Goal: Task Accomplishment & Management: Use online tool/utility

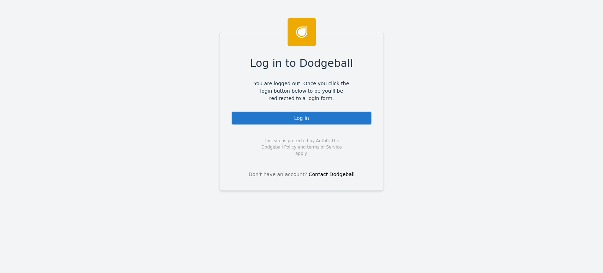
click at [262, 114] on div "Log In" at bounding box center [301, 118] width 141 height 14
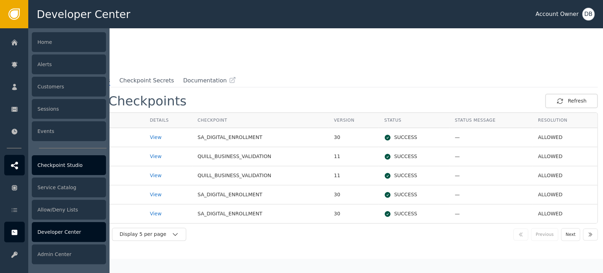
click at [14, 163] on icon at bounding box center [14, 165] width 7 height 8
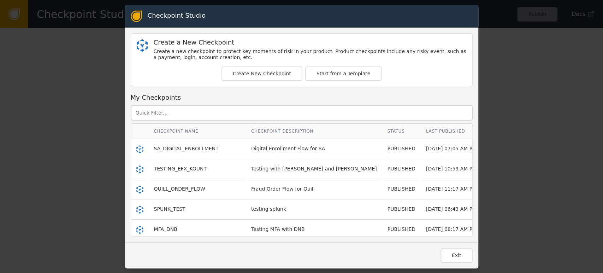
scroll to position [39, 0]
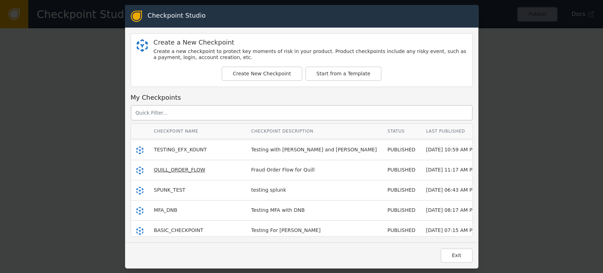
click at [184, 169] on span "QUILL_ORDER_FLOW" at bounding box center [179, 170] width 51 height 6
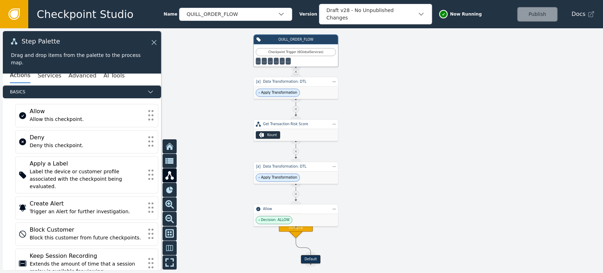
drag, startPoint x: 404, startPoint y: 225, endPoint x: 397, endPoint y: 216, distance: 11.3
click at [397, 216] on div at bounding box center [301, 150] width 603 height 244
click at [306, 77] on div "Data Transformation: DTL" at bounding box center [295, 82] width 85 height 10
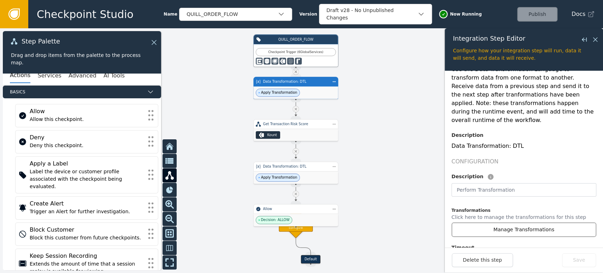
scroll to position [78, 0]
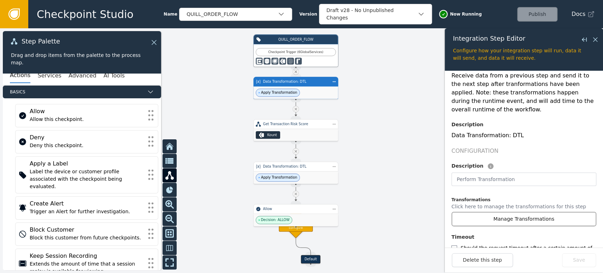
click at [512, 211] on button "Manage Transformations" at bounding box center [523, 218] width 145 height 14
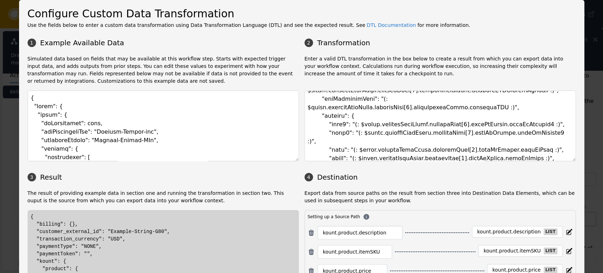
scroll to position [0, 0]
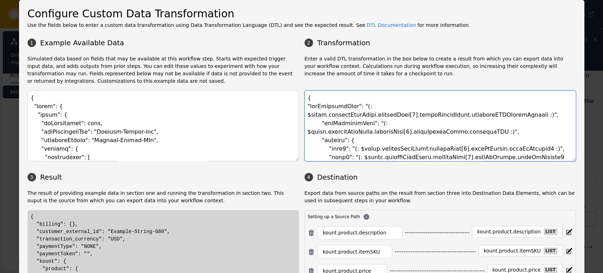
click at [367, 134] on textarea at bounding box center [439, 125] width 271 height 71
drag, startPoint x: 569, startPoint y: 158, endPoint x: 565, endPoint y: 203, distance: 45.0
click at [565, 203] on div "1 Example Available Data 2 Transformation Simulated data based on fields that m…" at bounding box center [302, 175] width 548 height 281
click at [425, 125] on textarea at bounding box center [439, 125] width 271 height 71
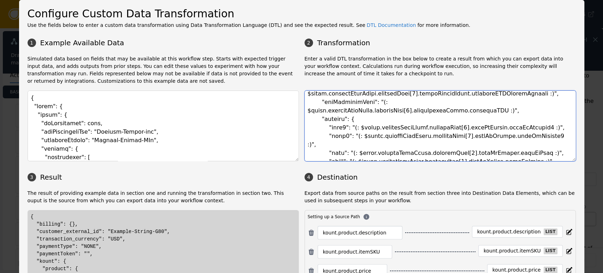
scroll to position [39, 0]
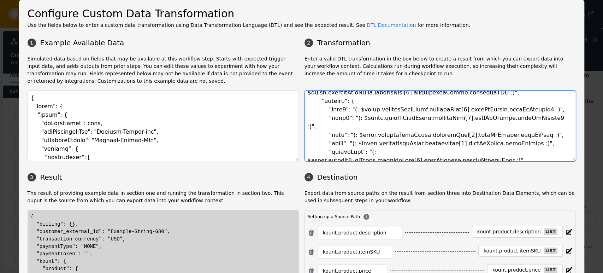
click at [449, 139] on textarea at bounding box center [439, 125] width 271 height 71
click at [527, 130] on textarea at bounding box center [439, 125] width 271 height 71
click at [534, 114] on textarea at bounding box center [439, 125] width 271 height 71
click at [536, 98] on textarea at bounding box center [439, 125] width 271 height 71
click at [543, 104] on textarea at bounding box center [439, 125] width 271 height 71
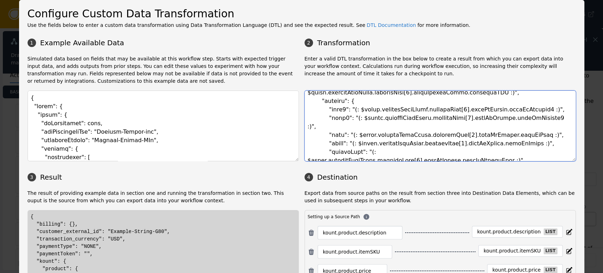
click at [545, 108] on textarea at bounding box center [439, 125] width 271 height 71
click at [546, 96] on textarea at bounding box center [439, 125] width 271 height 71
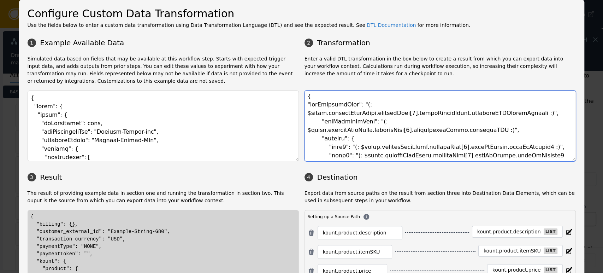
scroll to position [0, 0]
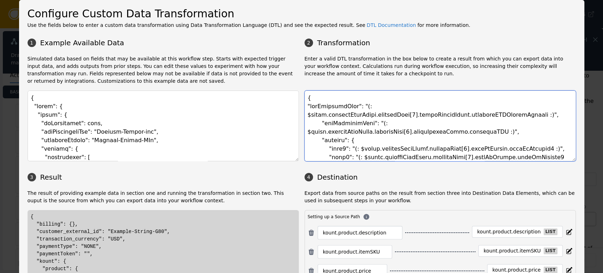
click at [540, 112] on textarea at bounding box center [439, 125] width 271 height 71
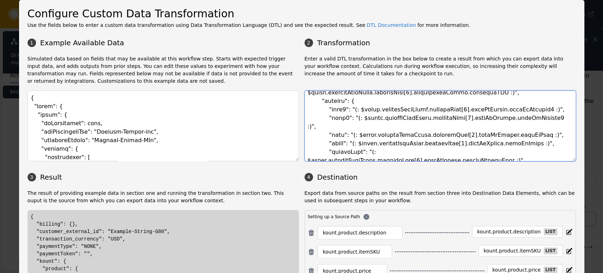
click at [479, 130] on textarea at bounding box center [439, 125] width 271 height 71
click at [537, 103] on textarea at bounding box center [439, 125] width 271 height 71
click at [522, 155] on textarea at bounding box center [439, 125] width 271 height 71
click at [558, 141] on textarea at bounding box center [439, 125] width 271 height 71
click at [454, 94] on textarea at bounding box center [439, 125] width 271 height 71
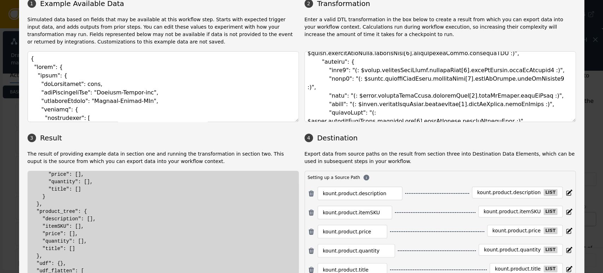
scroll to position [76, 0]
drag, startPoint x: 38, startPoint y: 217, endPoint x: 100, endPoint y: 249, distance: 69.3
click at [100, 249] on div "{ "billing": {}, "customer_external_id": "Example-String-G80", "transaction_cur…" at bounding box center [163, 205] width 265 height 215
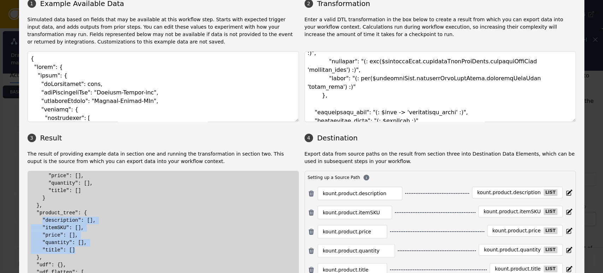
scroll to position [274, 0]
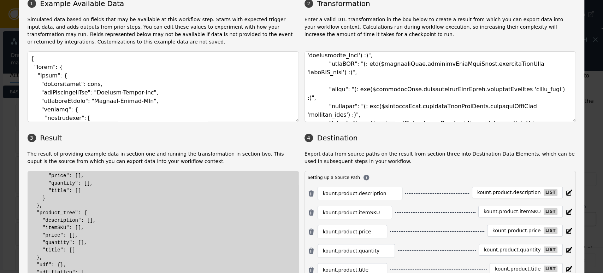
click at [426, 146] on div "1 Example Available Data 2 Transformation Simulated data based on fields that m…" at bounding box center [302, 135] width 548 height 281
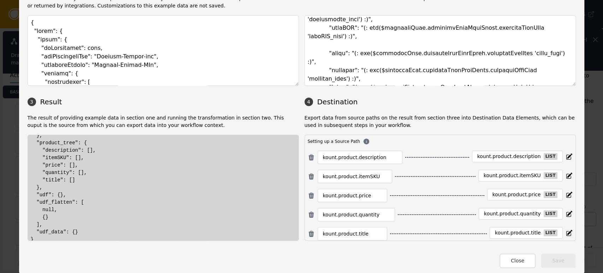
scroll to position [115, 0]
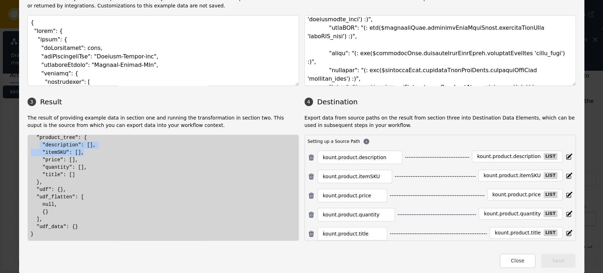
drag, startPoint x: 34, startPoint y: 145, endPoint x: 104, endPoint y: 160, distance: 71.9
click at [104, 160] on div "{ "billing": {}, "customer_external_id": "Example-String-G80", "transaction_cur…" at bounding box center [163, 130] width 265 height 215
click at [84, 171] on div "{ "billing": {}, "customer_external_id": "Example-String-G80", "transaction_cur…" at bounding box center [163, 130] width 265 height 215
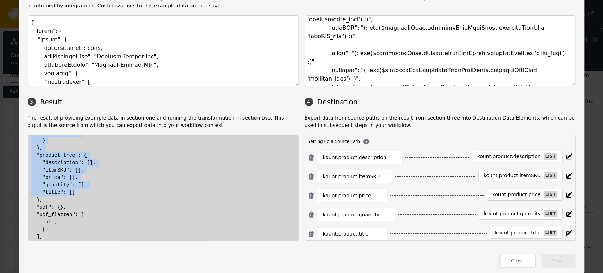
scroll to position [76, 0]
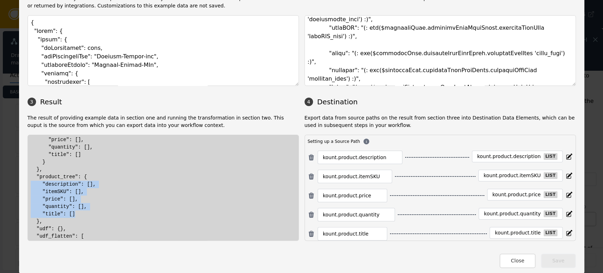
drag, startPoint x: 55, startPoint y: 150, endPoint x: 10, endPoint y: 186, distance: 57.6
click at [10, 186] on div "Configure Custom Data Transformation Use the fields below to enter a custom dat…" at bounding box center [301, 136] width 603 height 273
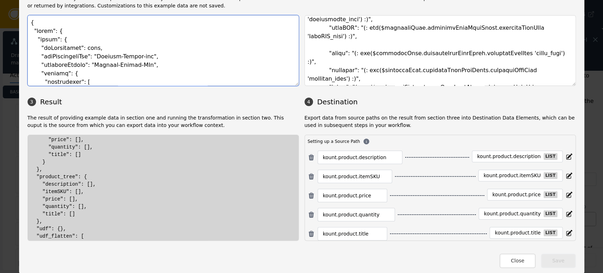
click at [65, 61] on textarea at bounding box center [163, 50] width 271 height 71
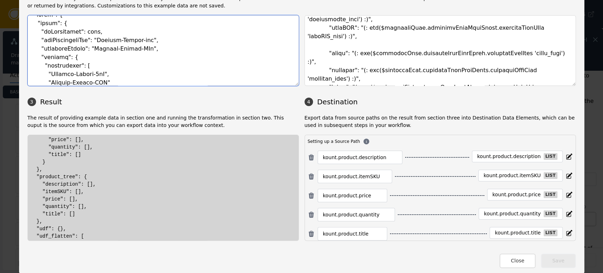
scroll to position [0, 0]
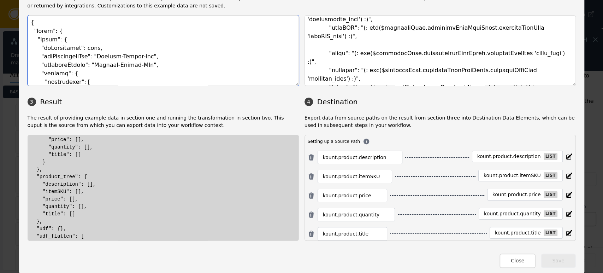
drag, startPoint x: 31, startPoint y: 38, endPoint x: 44, endPoint y: 41, distance: 13.1
click at [44, 41] on textarea at bounding box center [163, 50] width 271 height 71
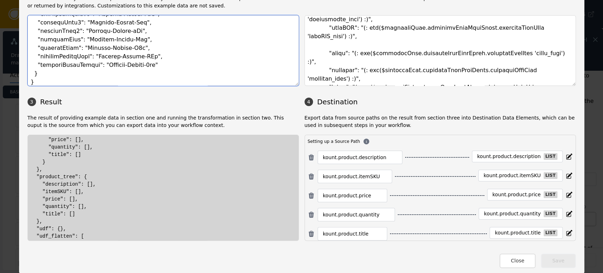
scroll to position [715, 0]
drag, startPoint x: 54, startPoint y: 50, endPoint x: 137, endPoint y: 69, distance: 85.1
click at [137, 69] on textarea at bounding box center [163, 50] width 271 height 71
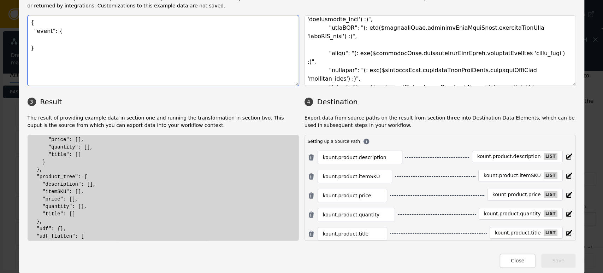
scroll to position [0, 0]
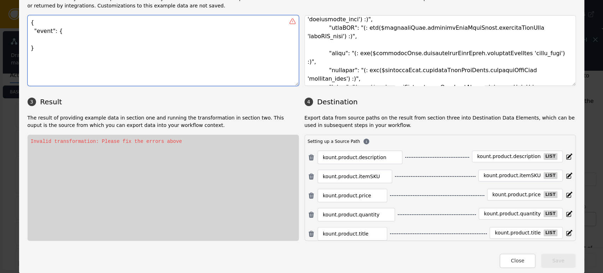
paste textarea "{ "transactionHeader": { "requestType": "Fraud", "businessUnit": "QUL", "divisi…"
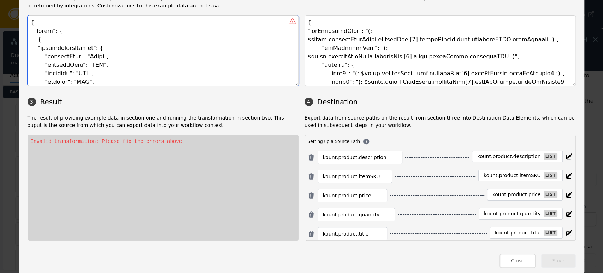
click at [185, 60] on textarea at bounding box center [163, 50] width 271 height 71
paste textarea ""transactionHeader": { "requestType": "Fraud", "businessUnit": "QUL", "division…"
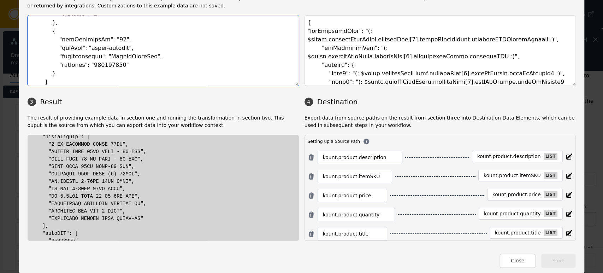
scroll to position [118, 0]
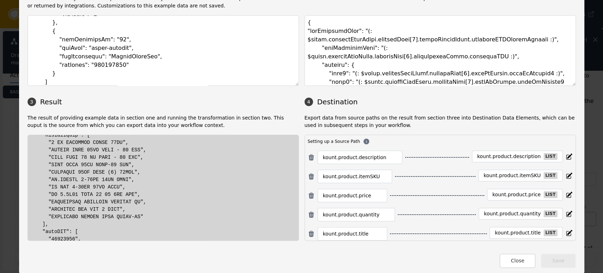
type textarea "{ "transactionHeader": { "requestType": "Fraud", "businessUnit": "QUL", "divisi…"
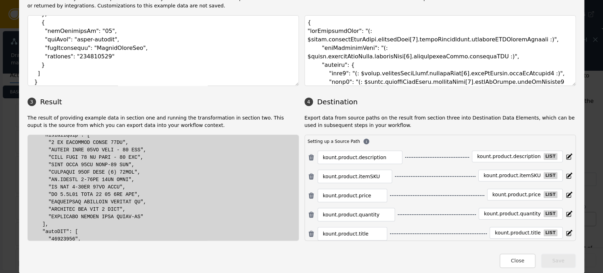
drag, startPoint x: 294, startPoint y: 85, endPoint x: 290, endPoint y: 107, distance: 22.2
click at [290, 107] on div "1 Example Available Data 2 Transformation Simulated data based on fields that m…" at bounding box center [302, 99] width 548 height 281
drag, startPoint x: 570, startPoint y: 81, endPoint x: 570, endPoint y: 89, distance: 8.2
click at [570, 89] on div "1 Example Available Data 2 Transformation Simulated data based on fields that m…" at bounding box center [302, 99] width 548 height 281
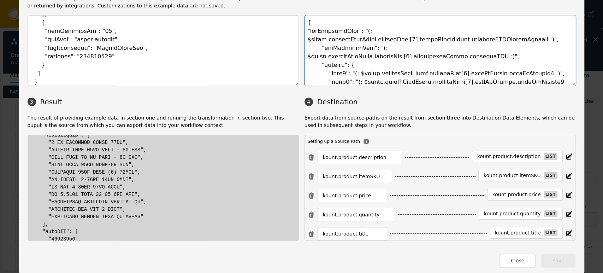
click at [357, 64] on textarea at bounding box center [439, 50] width 271 height 71
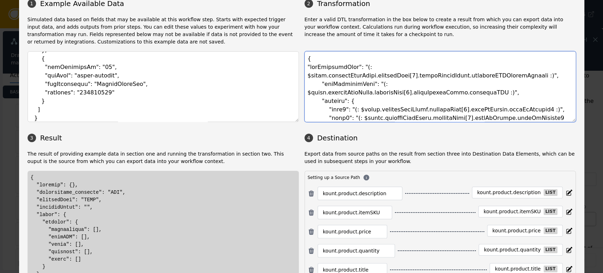
scroll to position [75, 0]
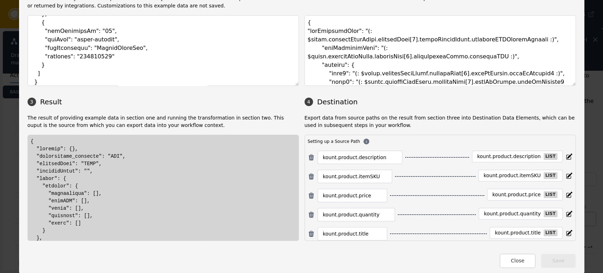
click at [86, 267] on div "Close Save" at bounding box center [302, 257] width 548 height 22
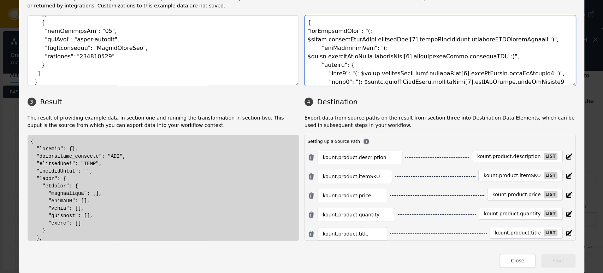
click at [370, 59] on textarea at bounding box center [439, 50] width 271 height 71
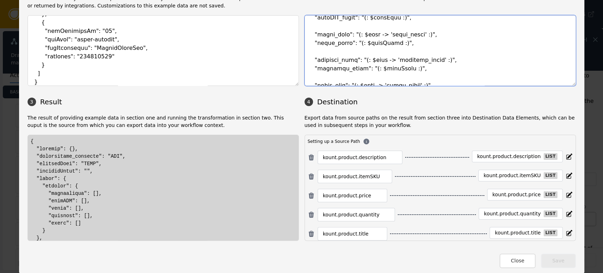
scroll to position [418, 0]
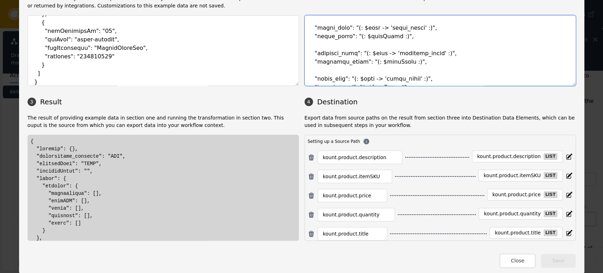
drag, startPoint x: 570, startPoint y: 80, endPoint x: 565, endPoint y: 107, distance: 27.3
click at [570, 109] on div "1 Example Available Data 2 Transformation Simulated data based on fields that m…" at bounding box center [302, 99] width 548 height 281
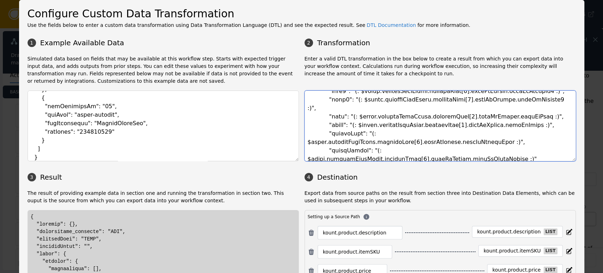
scroll to position [0, 0]
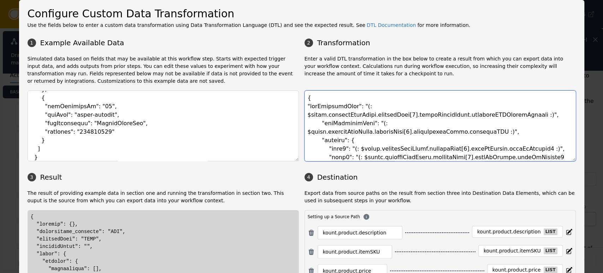
click at [330, 96] on textarea at bounding box center [439, 125] width 271 height 71
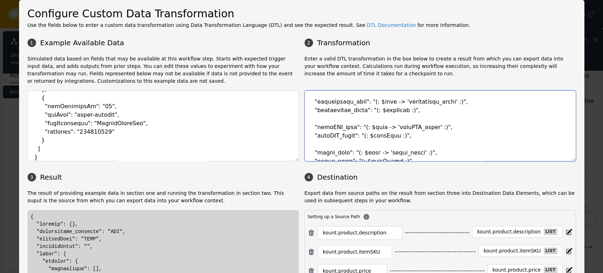
scroll to position [418, 0]
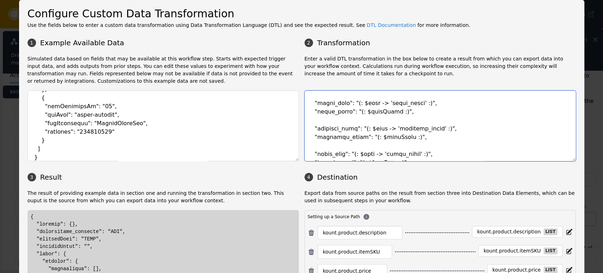
drag, startPoint x: 330, startPoint y: 96, endPoint x: 373, endPoint y: 111, distance: 45.2
click at [373, 111] on textarea at bounding box center [439, 125] width 271 height 71
click at [376, 122] on textarea at bounding box center [439, 125] width 271 height 71
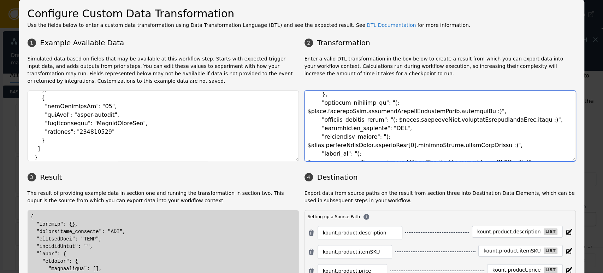
scroll to position [0, 0]
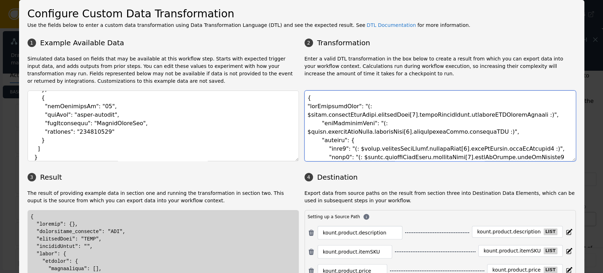
drag, startPoint x: 316, startPoint y: 108, endPoint x: 346, endPoint y: 122, distance: 33.2
click at [346, 122] on textarea at bounding box center [439, 125] width 271 height 71
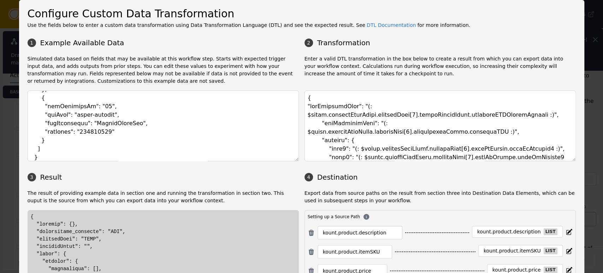
drag, startPoint x: 351, startPoint y: 26, endPoint x: 281, endPoint y: 46, distance: 72.5
click at [281, 46] on h3 "1 Example Available Data" at bounding box center [163, 42] width 271 height 11
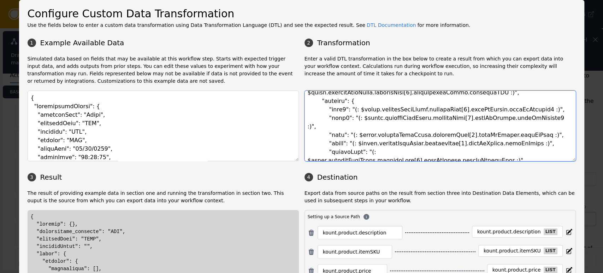
click at [366, 103] on textarea at bounding box center [439, 125] width 271 height 71
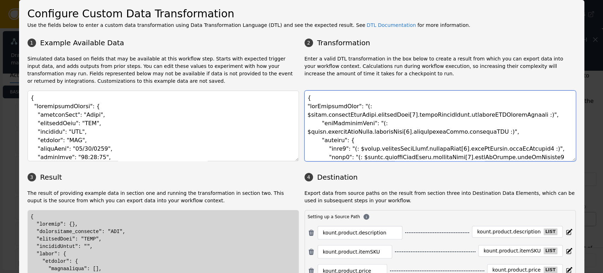
click at [384, 123] on textarea at bounding box center [439, 125] width 271 height 71
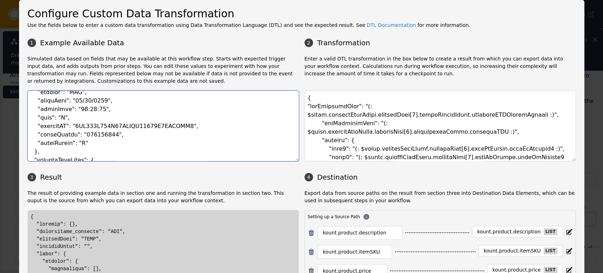
drag, startPoint x: 159, startPoint y: 110, endPoint x: 197, endPoint y: 166, distance: 67.9
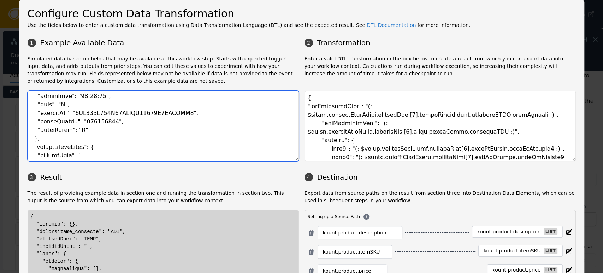
click at [191, 122] on textarea at bounding box center [163, 125] width 271 height 71
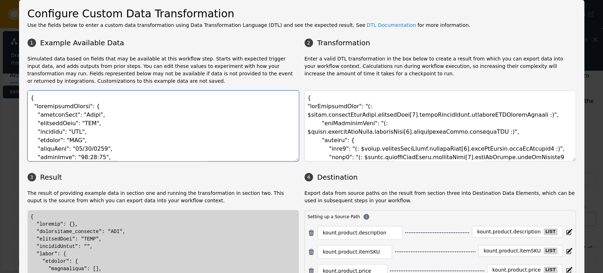
click at [191, 126] on textarea at bounding box center [163, 125] width 271 height 71
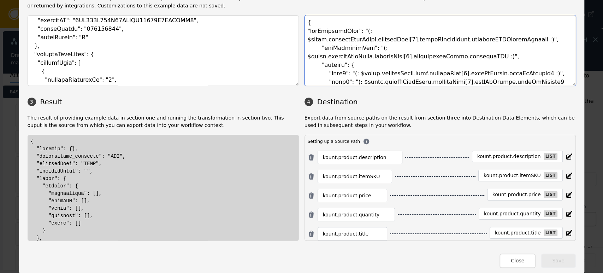
click at [365, 59] on textarea at bounding box center [439, 50] width 271 height 71
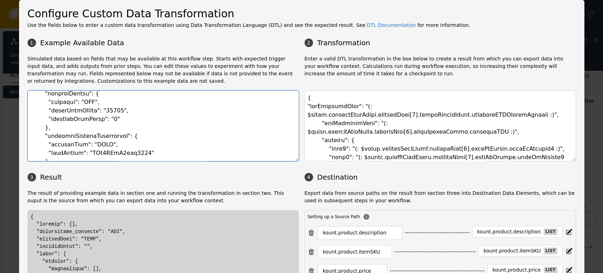
scroll to position [75, 0]
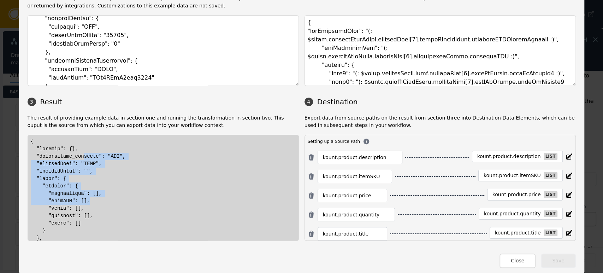
drag, startPoint x: 144, startPoint y: 198, endPoint x: 185, endPoint y: 217, distance: 44.6
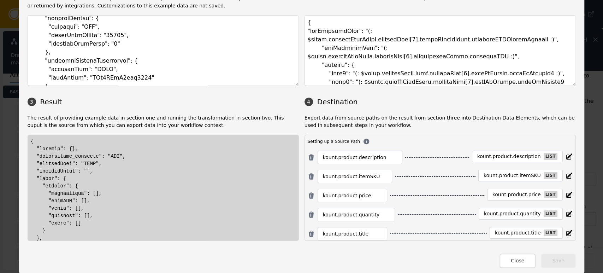
drag, startPoint x: 295, startPoint y: 145, endPoint x: 290, endPoint y: 143, distance: 5.6
click at [293, 145] on div at bounding box center [163, 188] width 271 height 106
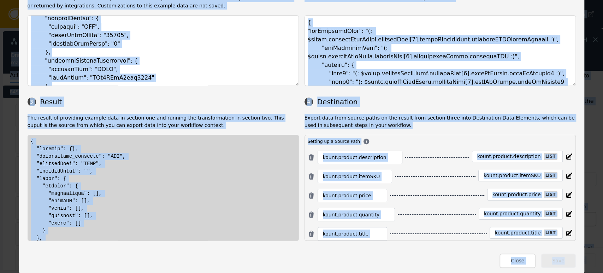
copy body "Checkpoint Studio Name QUILL_ORDER_FLOW Version Draft v28 - No Unpublished Chan…"
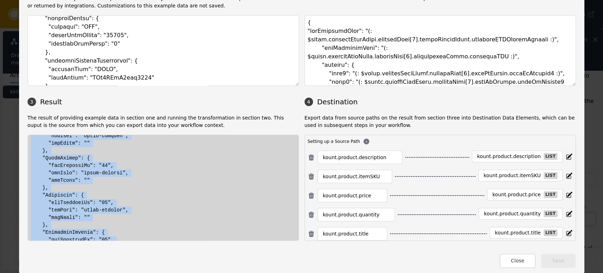
scroll to position [3791, 0]
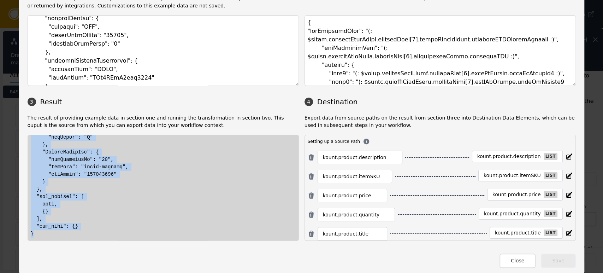
drag, startPoint x: 25, startPoint y: 138, endPoint x: 116, endPoint y: 226, distance: 126.6
click at [116, 226] on div at bounding box center [163, 188] width 271 height 106
copy div "{ "billing": {}, "transaction_currency": "USD", "paymentType": "NONE", "payment…"
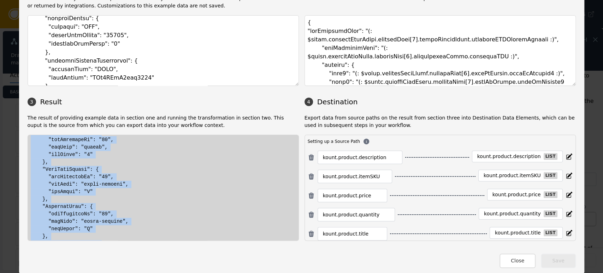
scroll to position [3673, 0]
